Goal: Information Seeking & Learning: Learn about a topic

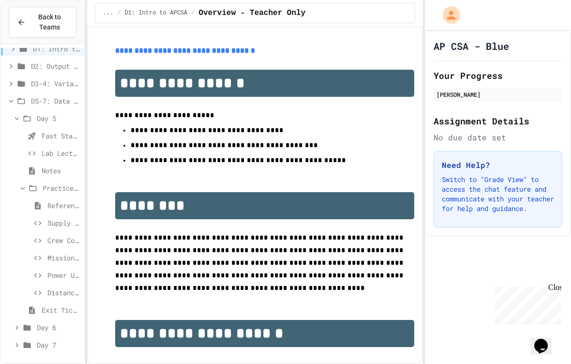
scroll to position [28, 0]
click at [17, 330] on icon at bounding box center [17, 327] width 9 height 9
click at [17, 324] on icon at bounding box center [17, 327] width 9 height 9
click at [14, 86] on icon at bounding box center [11, 83] width 9 height 9
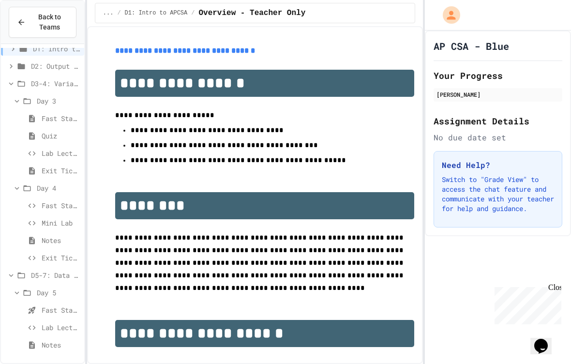
click at [45, 194] on div "Day 4" at bounding box center [42, 188] width 83 height 14
click at [14, 206] on icon at bounding box center [11, 205] width 9 height 9
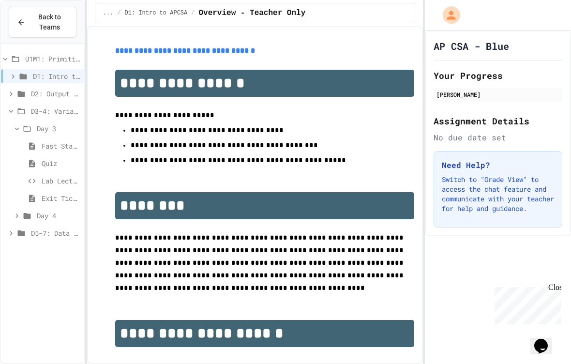
click at [71, 143] on span "Fast Start" at bounding box center [61, 146] width 39 height 10
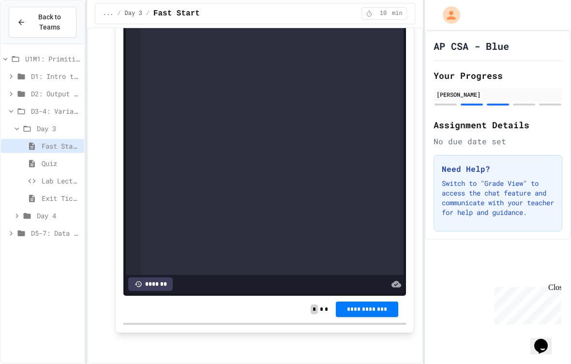
scroll to position [1352, 0]
click at [59, 169] on div "Quiz" at bounding box center [42, 163] width 83 height 14
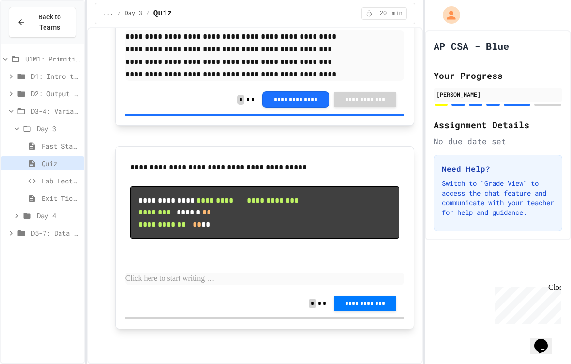
scroll to position [1262, 0]
